Goal: Information Seeking & Learning: Find specific fact

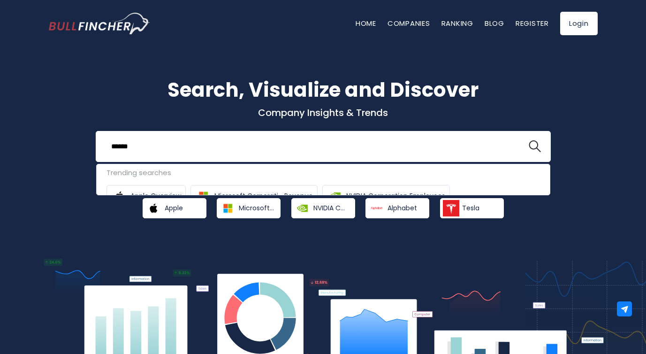
type input "******"
click at [528, 140] on button at bounding box center [534, 146] width 12 height 12
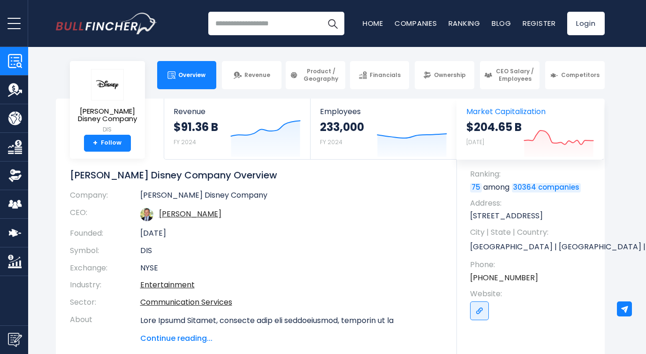
click at [506, 125] on strong "$204.65 B" at bounding box center [493, 127] width 55 height 15
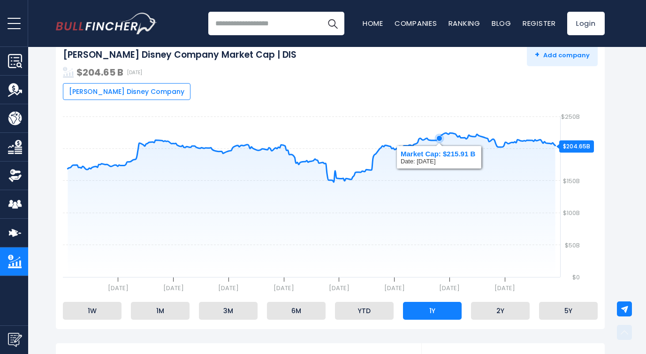
scroll to position [129, 0]
